Goal: Task Accomplishment & Management: Manage account settings

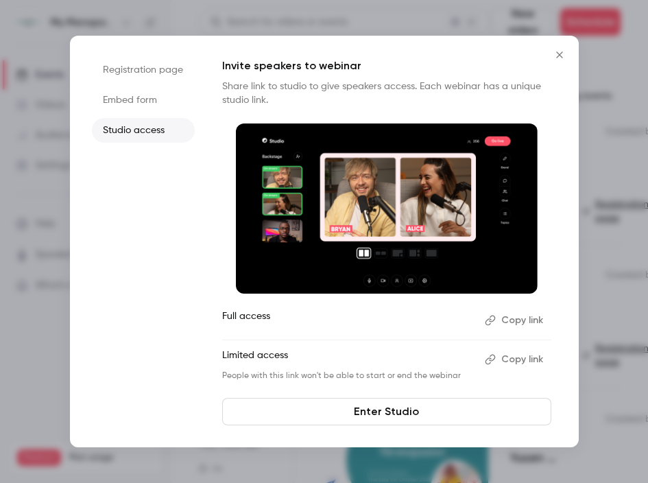
scroll to position [3, 0]
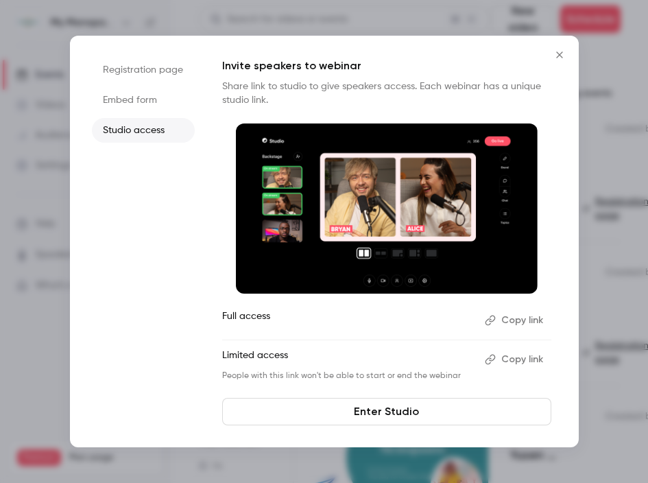
click at [557, 52] on icon "Close" at bounding box center [559, 54] width 6 height 6
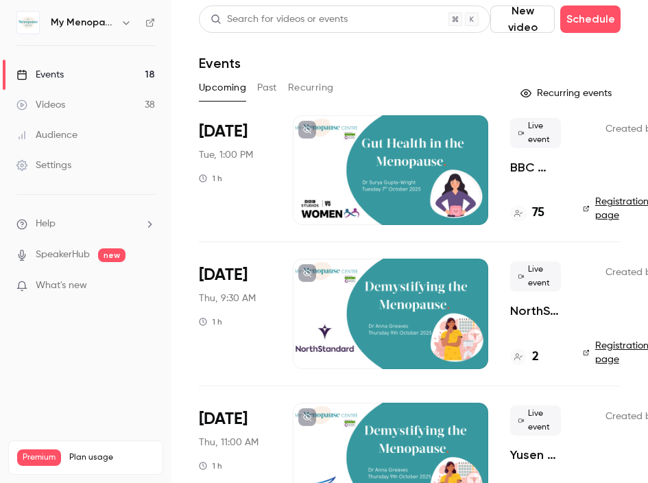
click at [642, 71] on main "Search for videos or events New video Schedule Events Upcoming Past Recurring R…" at bounding box center [409, 241] width 477 height 483
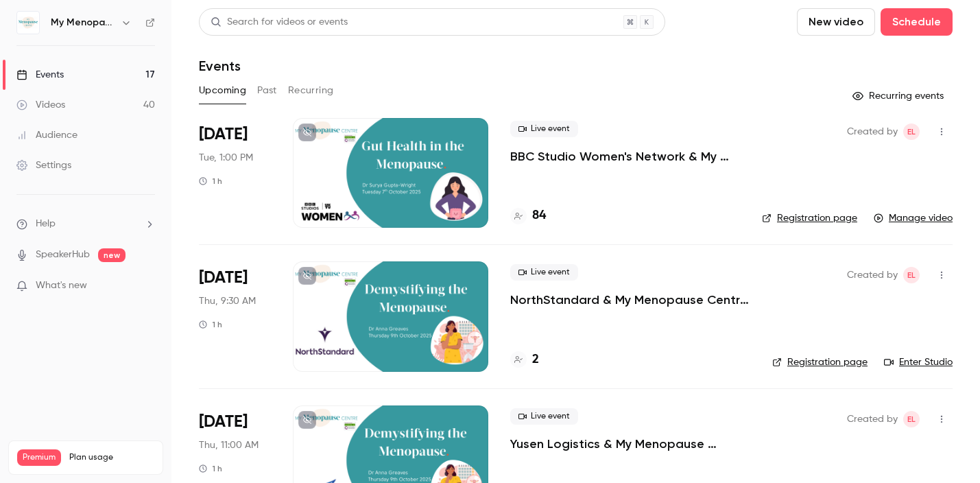
click at [378, 192] on div at bounding box center [390, 173] width 195 height 110
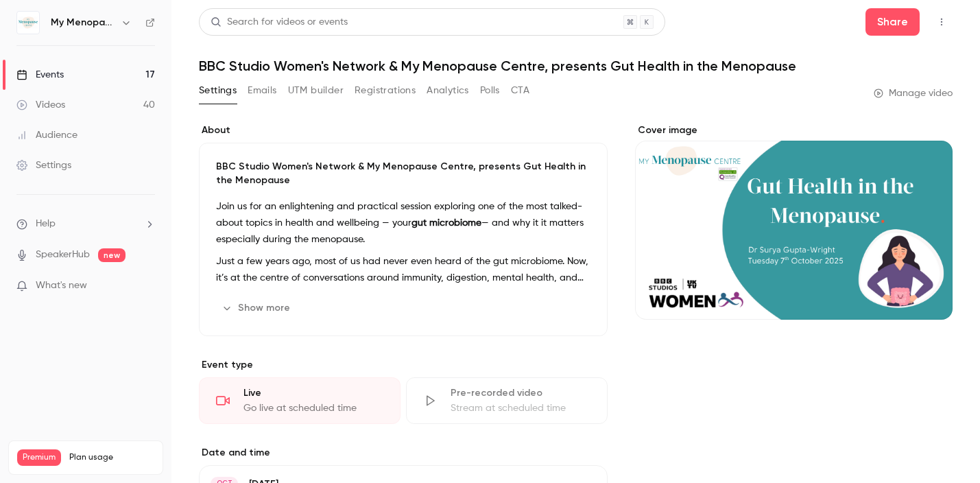
click at [492, 92] on button "Polls" at bounding box center [490, 91] width 20 height 22
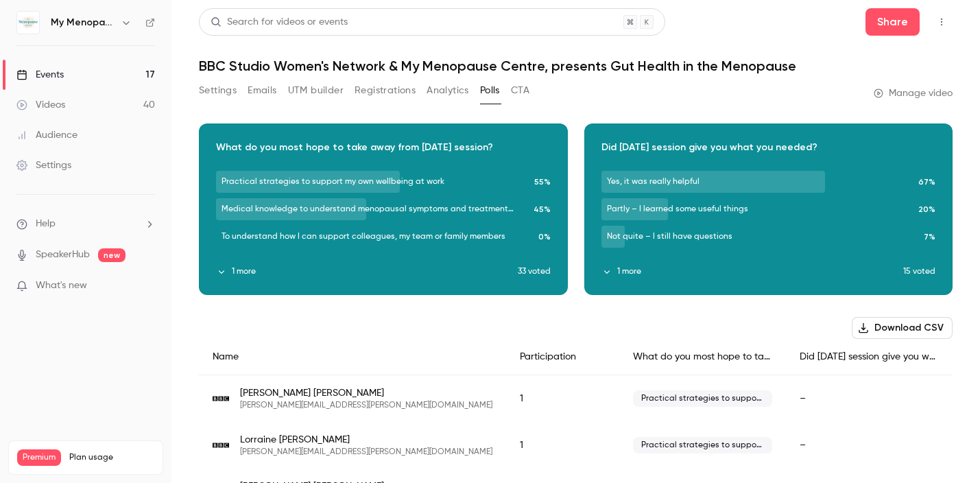
click at [625, 272] on button "1 more" at bounding box center [752, 271] width 302 height 12
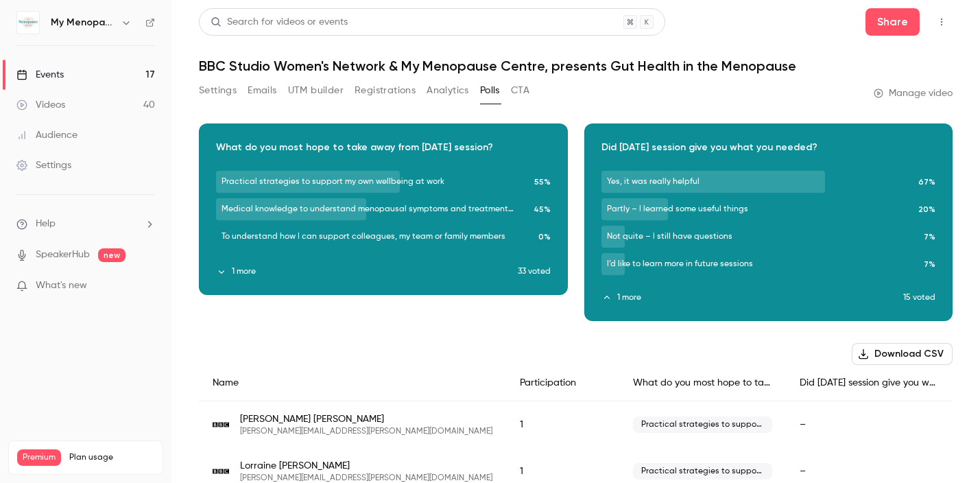
click at [243, 271] on button "1 more" at bounding box center [367, 271] width 302 height 12
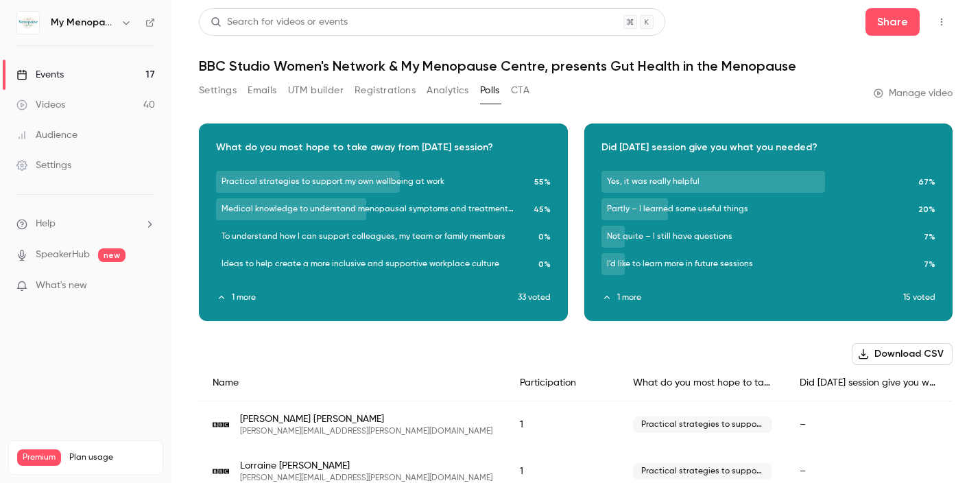
click at [220, 91] on button "Settings" at bounding box center [218, 91] width 38 height 22
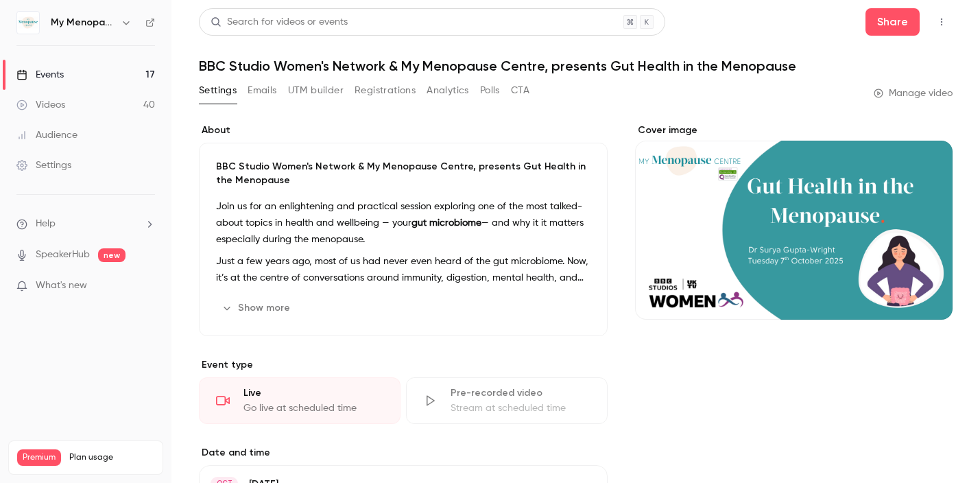
click at [270, 91] on button "Emails" at bounding box center [262, 91] width 29 height 22
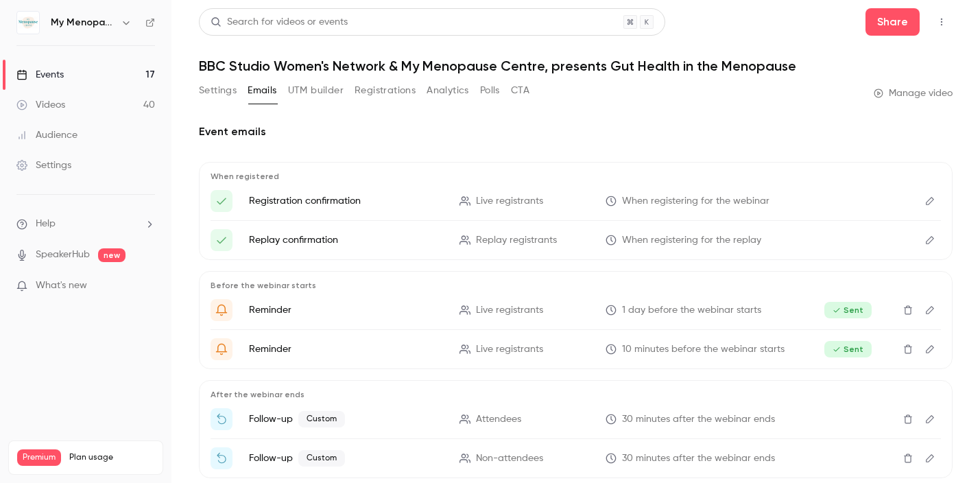
click at [212, 92] on button "Settings" at bounding box center [218, 91] width 38 height 22
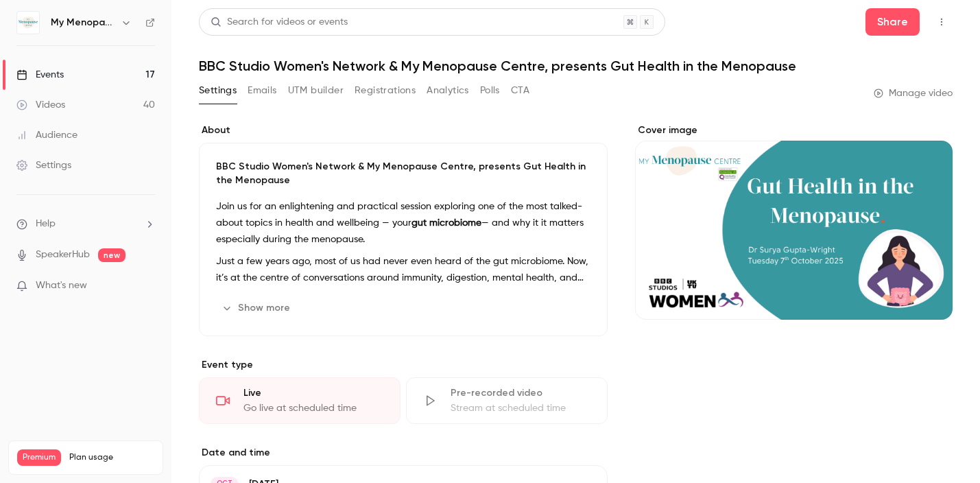
click at [48, 73] on div "Events" at bounding box center [39, 75] width 47 height 14
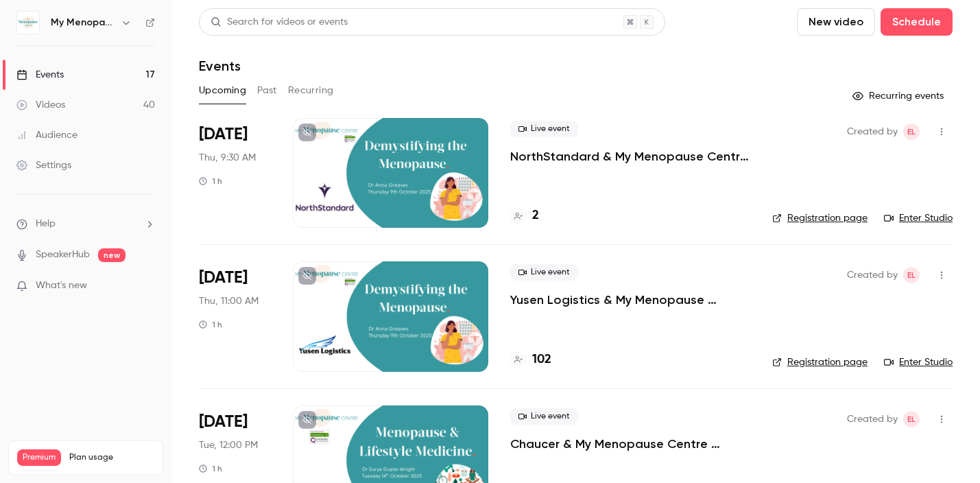
scroll to position [58, 0]
